Goal: Task Accomplishment & Management: Use online tool/utility

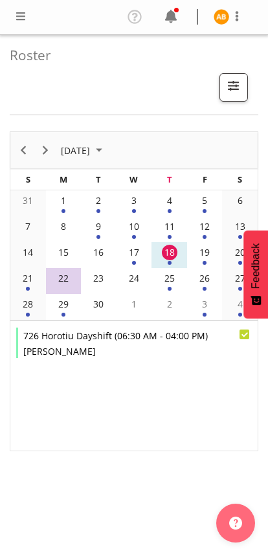
click at [15, 12] on span at bounding box center [21, 16] width 16 height 16
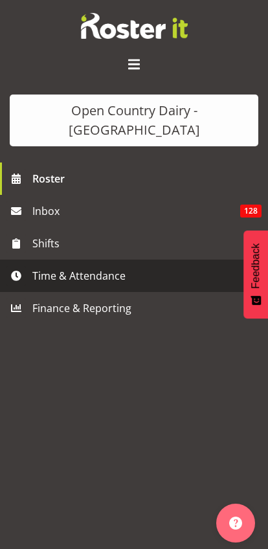
click at [37, 266] on span "Time & Attendance" at bounding box center [137, 275] width 210 height 19
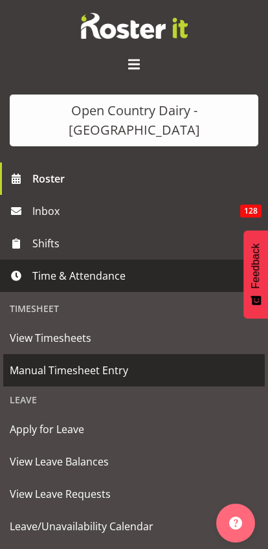
click at [16, 360] on span "Manual Timesheet Entry" at bounding box center [134, 369] width 248 height 19
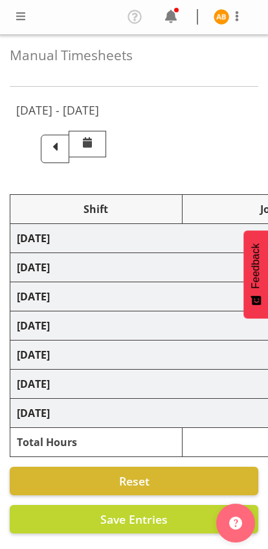
select select "78954"
select select "78987"
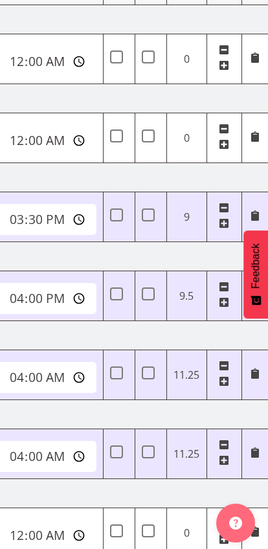
scroll to position [0, 592]
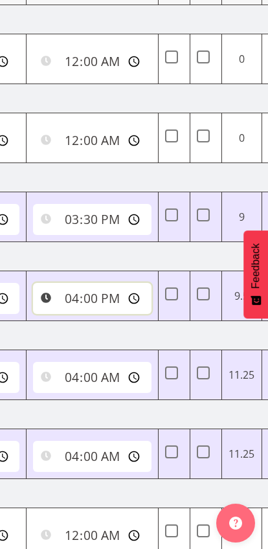
click at [63, 298] on input "16:00:00" at bounding box center [92, 298] width 118 height 31
type input "17:15:00"
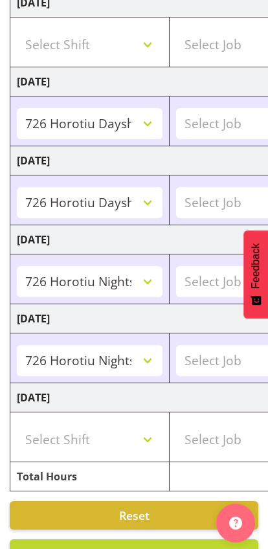
scroll to position [352, 0]
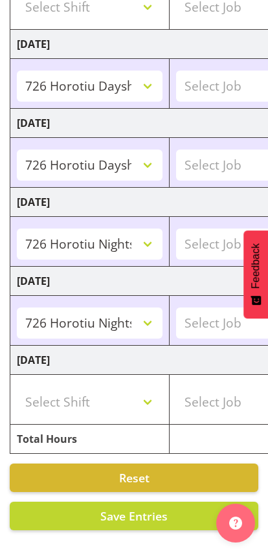
click at [144, 518] on span "Save Entries" at bounding box center [133, 516] width 67 height 16
click at [149, 514] on span "Save Entries" at bounding box center [133, 516] width 67 height 16
